Goal: Find specific page/section: Find specific page/section

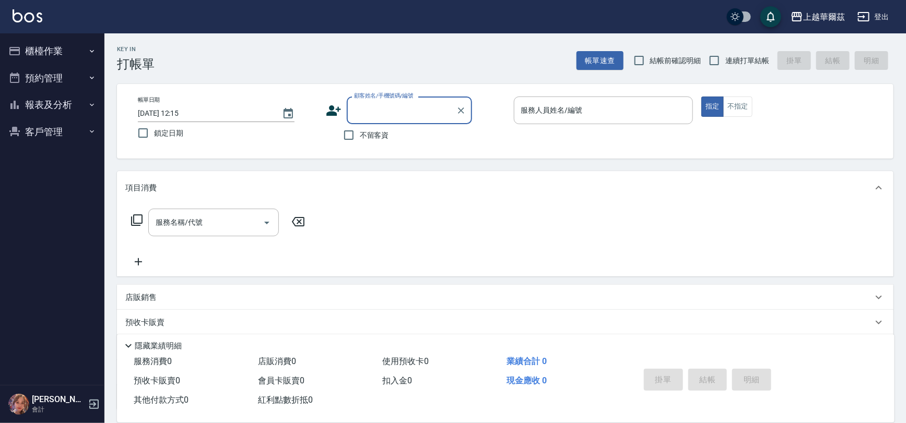
click at [57, 51] on button "櫃檯作業" at bounding box center [52, 51] width 96 height 27
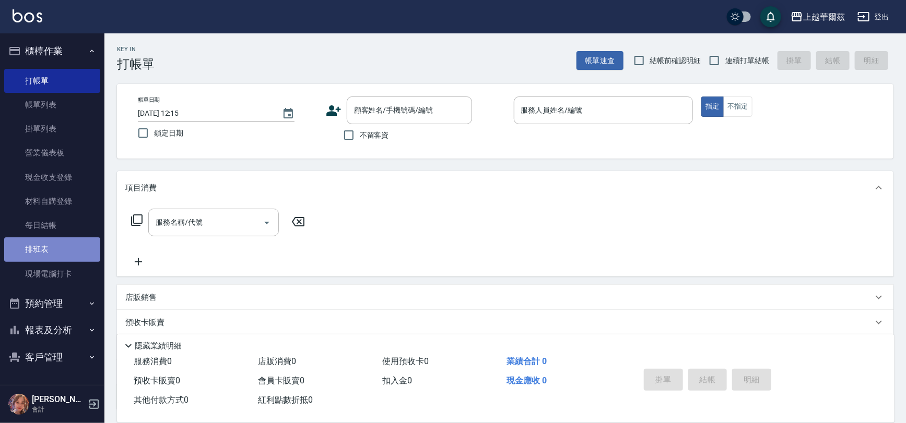
click at [53, 252] on link "排班表" at bounding box center [52, 250] width 96 height 24
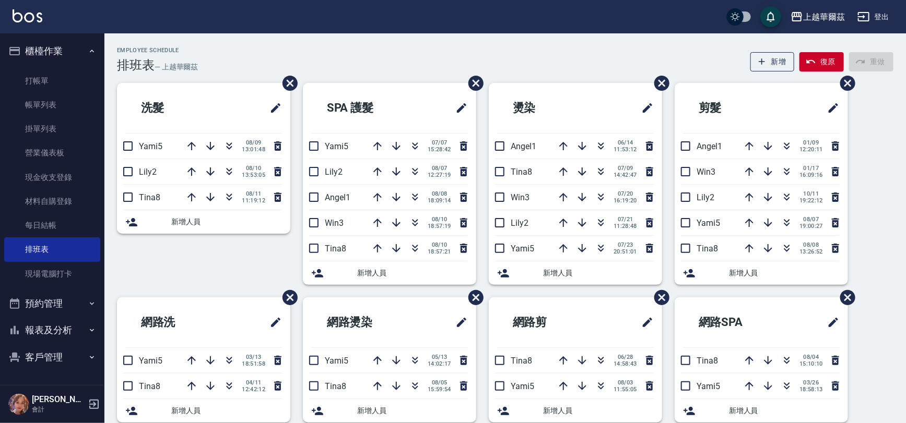
click at [42, 360] on button "客戶管理" at bounding box center [52, 357] width 96 height 27
click at [56, 386] on div "Yami廖冠雅 會計" at bounding box center [52, 405] width 104 height 38
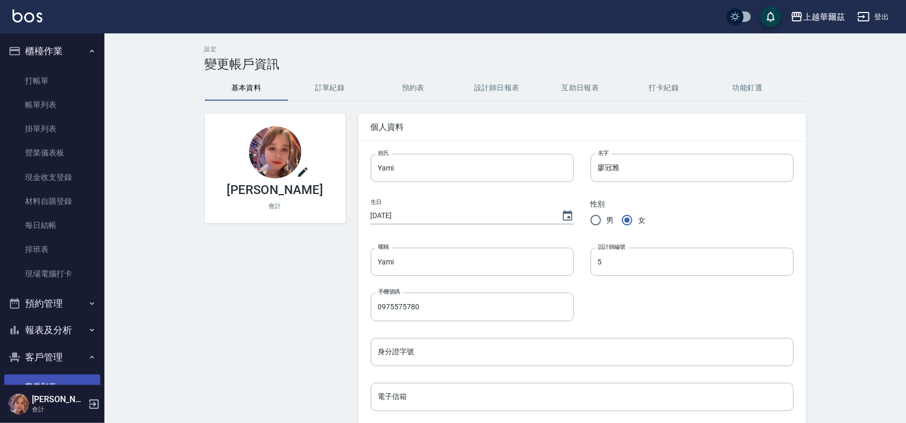
click at [46, 380] on link "客戶列表" at bounding box center [52, 387] width 96 height 24
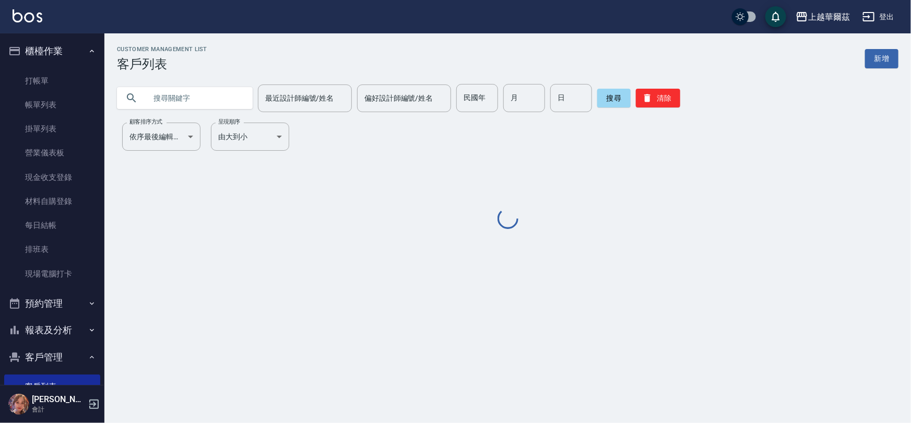
click at [234, 96] on input "text" at bounding box center [195, 98] width 98 height 28
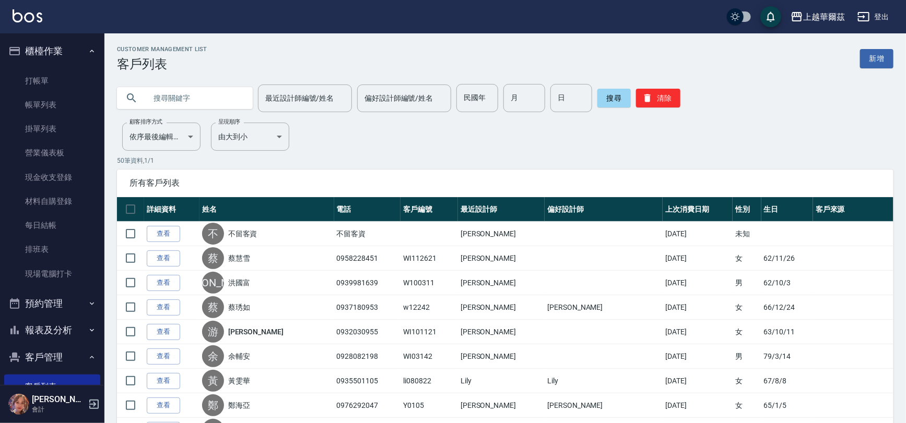
type input "＿"
type input "w09251"
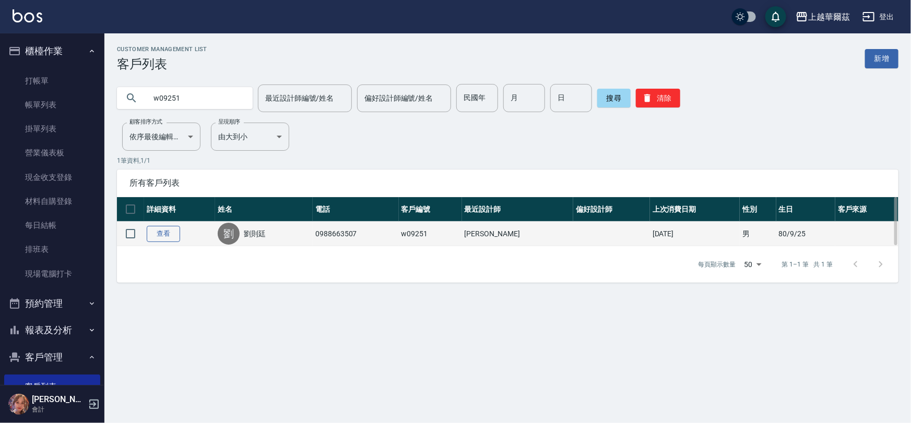
click at [158, 230] on link "查看" at bounding box center [163, 234] width 33 height 16
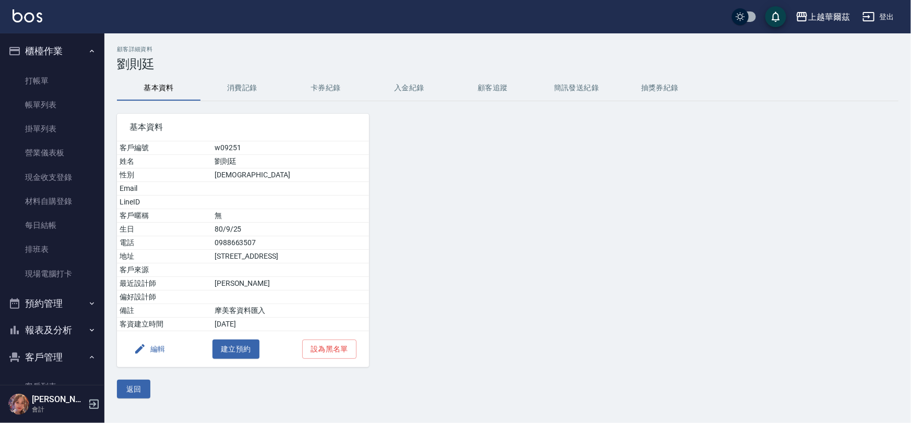
drag, startPoint x: 420, startPoint y: 89, endPoint x: 441, endPoint y: 91, distance: 20.5
click at [421, 89] on button "入金紀錄" at bounding box center [410, 88] width 84 height 25
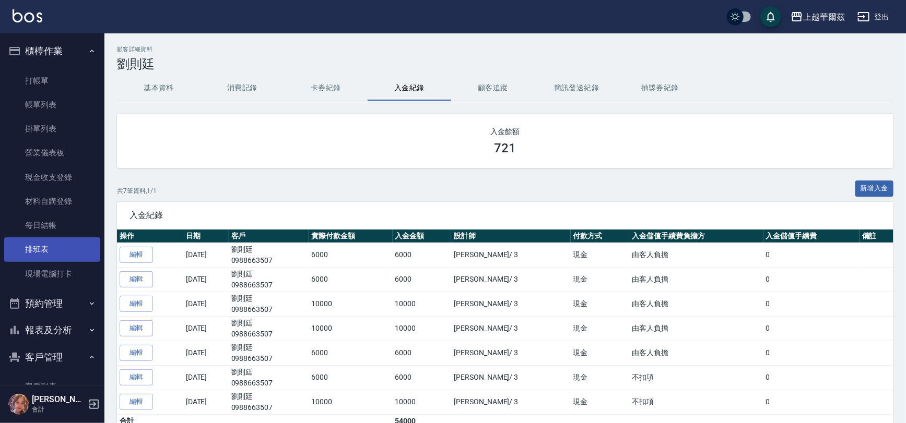
click at [42, 260] on link "排班表" at bounding box center [52, 250] width 96 height 24
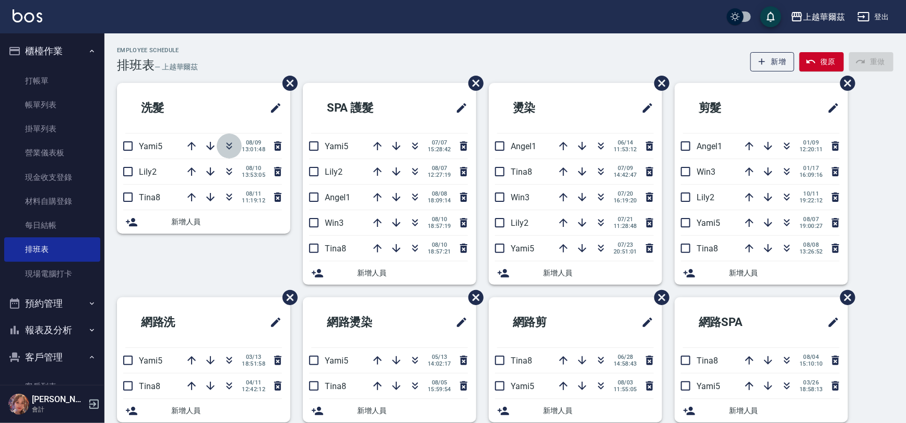
click at [230, 151] on icon "button" at bounding box center [229, 146] width 13 height 13
